Goal: Navigation & Orientation: Find specific page/section

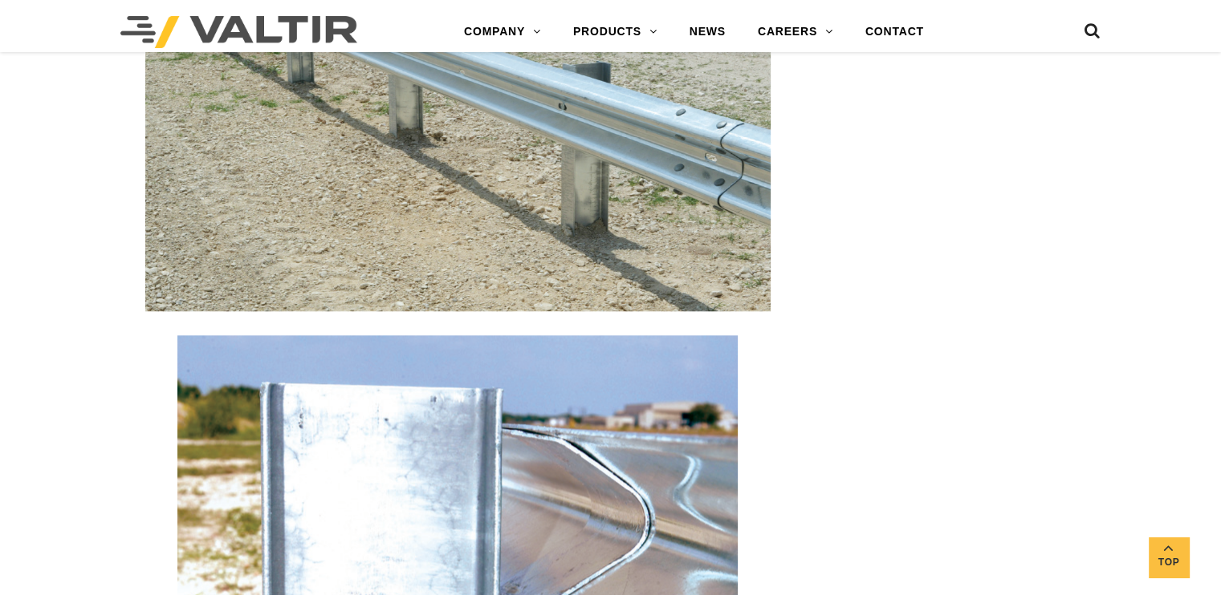
scroll to position [1578, 0]
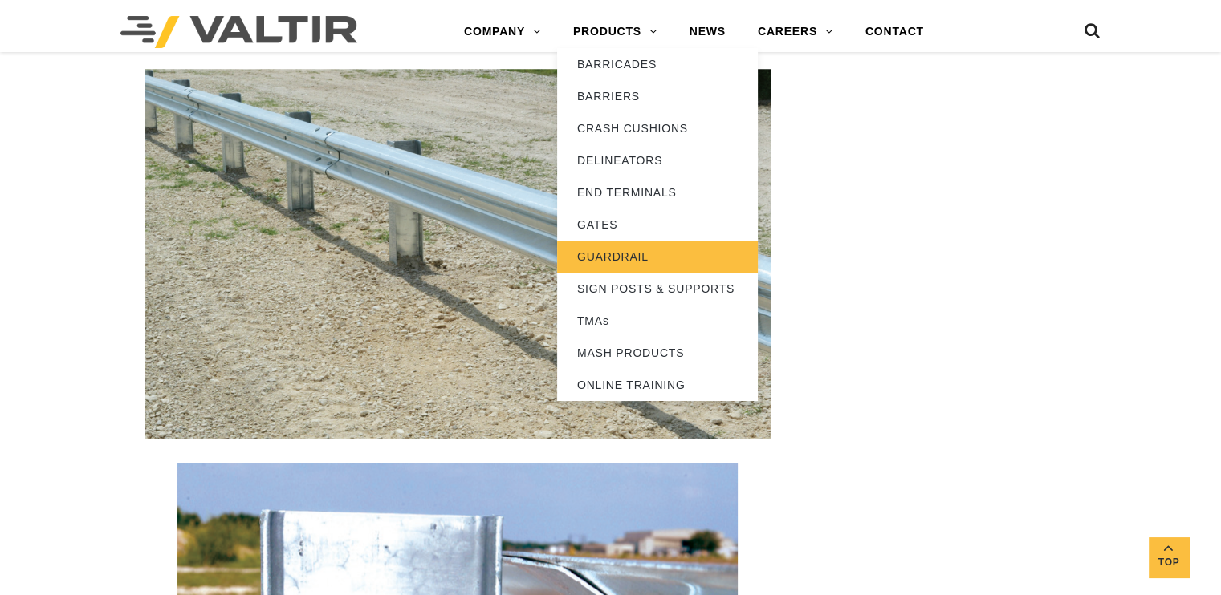
click at [603, 254] on link "GUARDRAIL" at bounding box center [657, 257] width 201 height 32
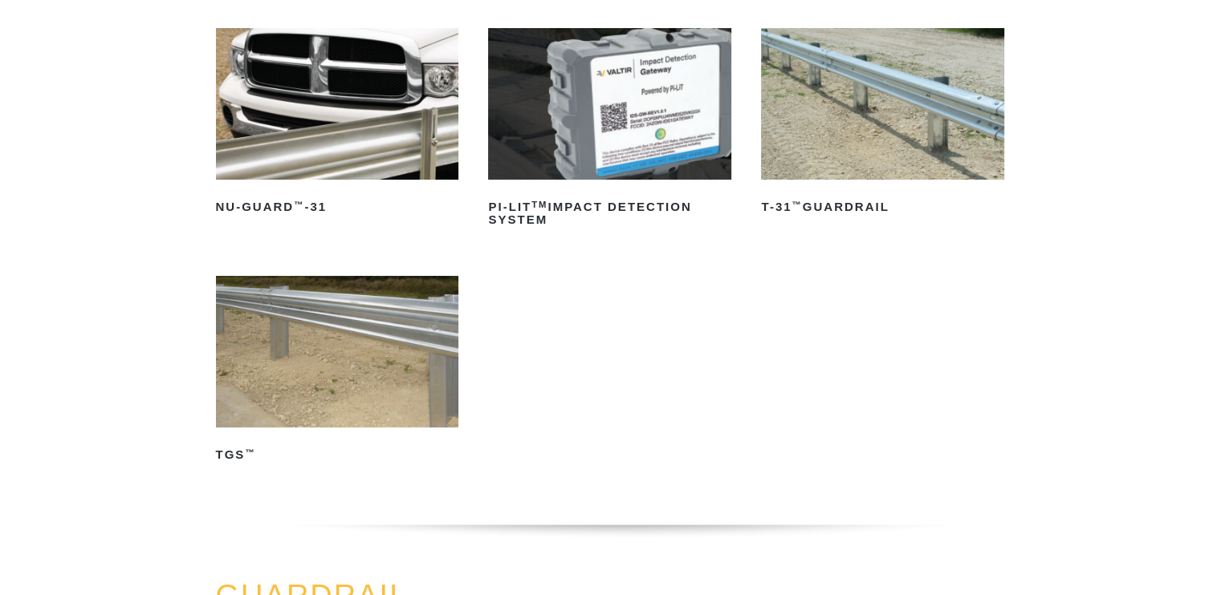
scroll to position [241, 0]
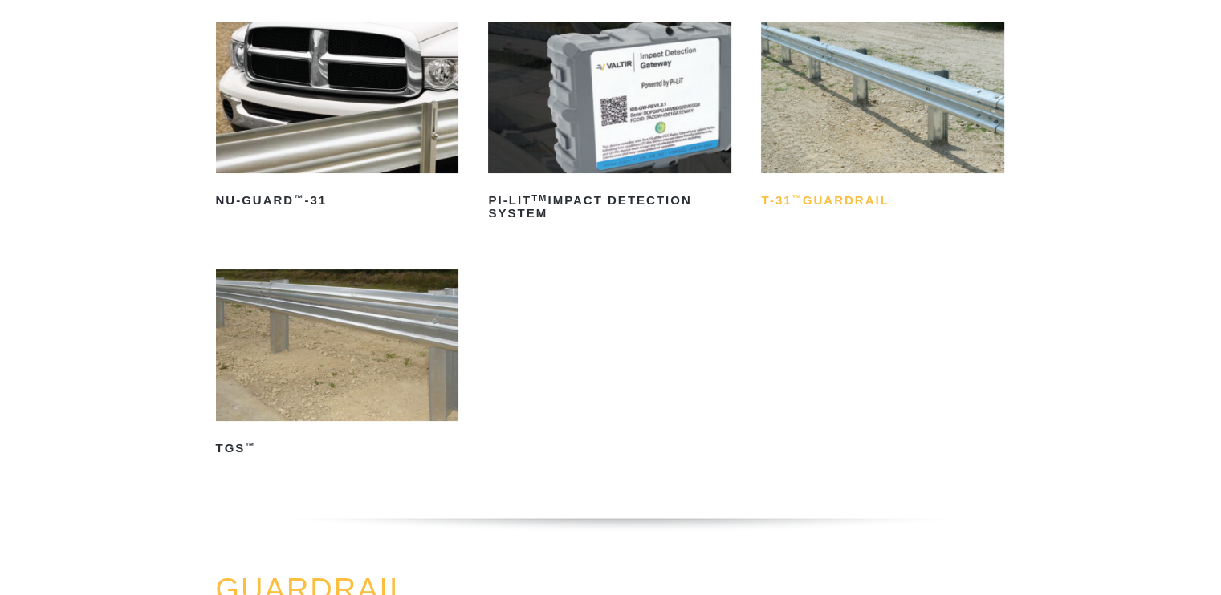
click at [825, 197] on h2 "T-31 ™ Guardrail" at bounding box center [882, 201] width 243 height 26
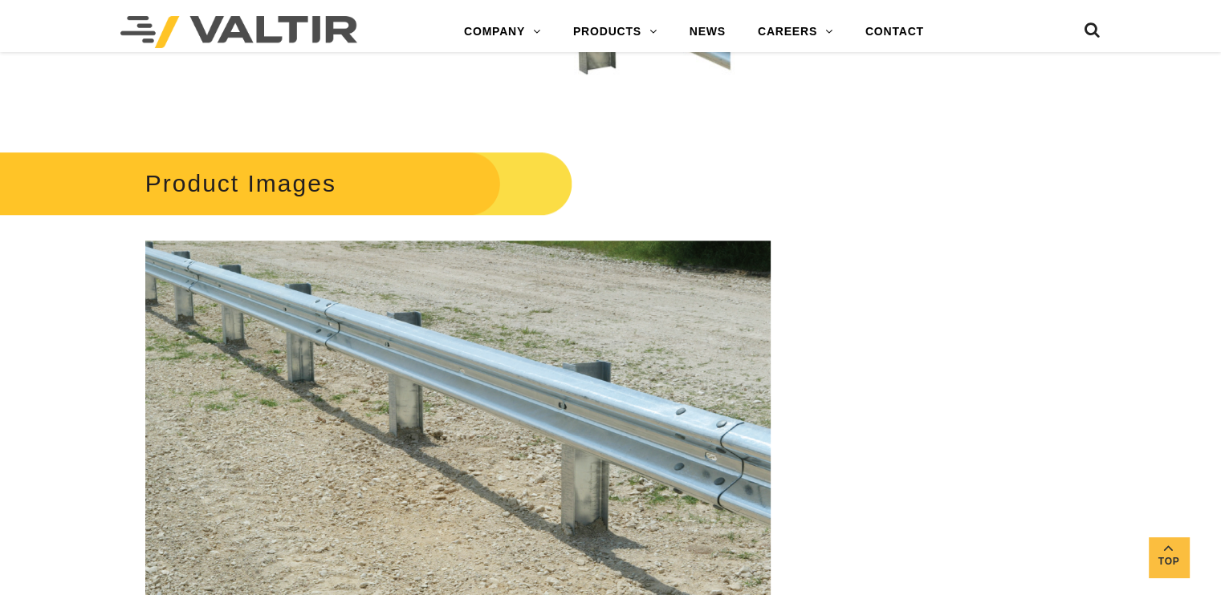
scroll to position [1043, 0]
